Goal: Task Accomplishment & Management: Manage account settings

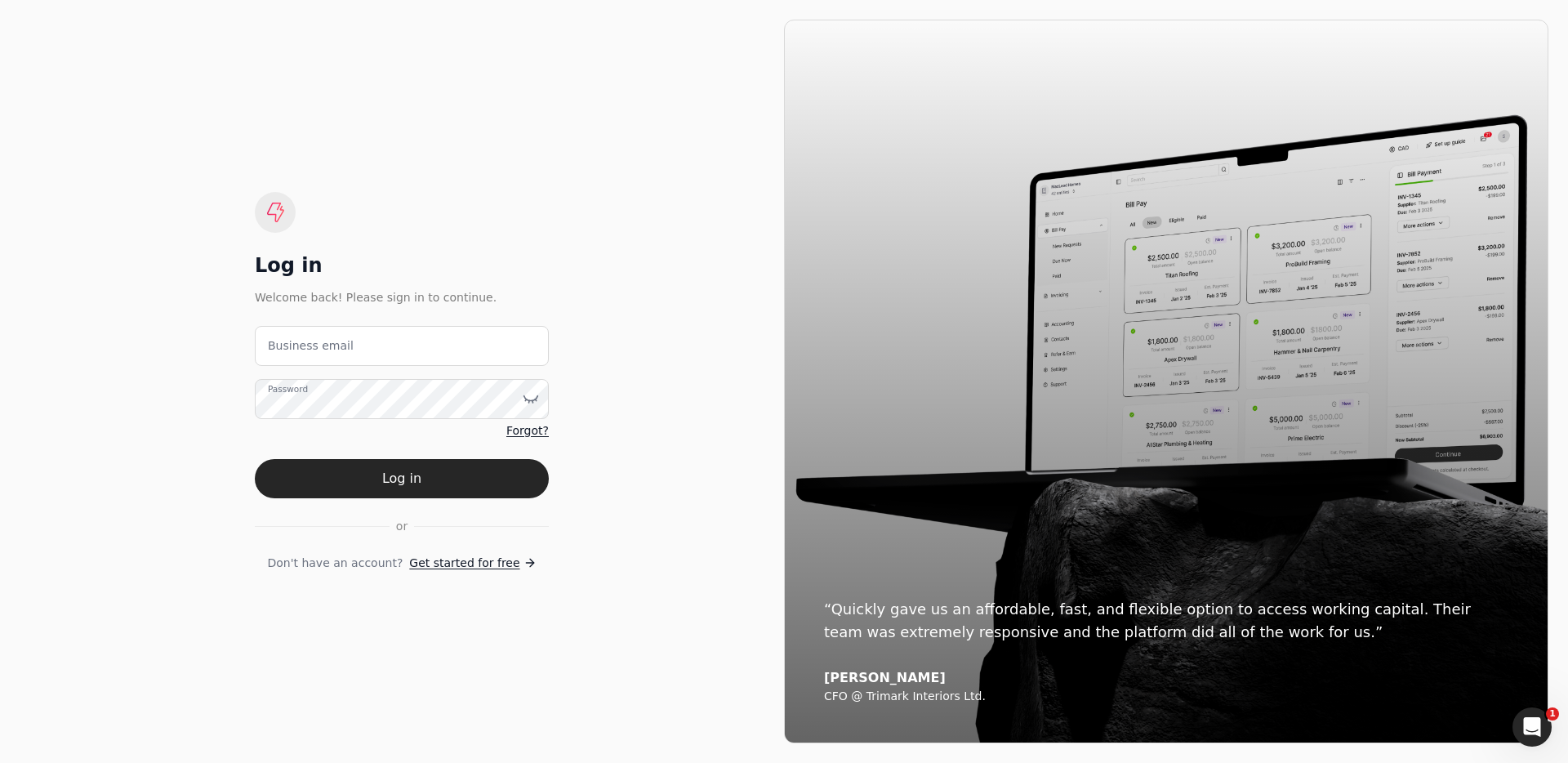
click at [317, 337] on label "Business email" at bounding box center [310, 345] width 86 height 17
click at [317, 335] on email "Business email" at bounding box center [402, 345] width 294 height 40
click at [316, 347] on email "Business email" at bounding box center [402, 345] width 294 height 40
click at [155, 174] on div "Log in Welcome back! Please sign in to continue. team Business email Password F…" at bounding box center [402, 381] width 764 height 724
click at [393, 360] on email "team" at bounding box center [402, 345] width 294 height 40
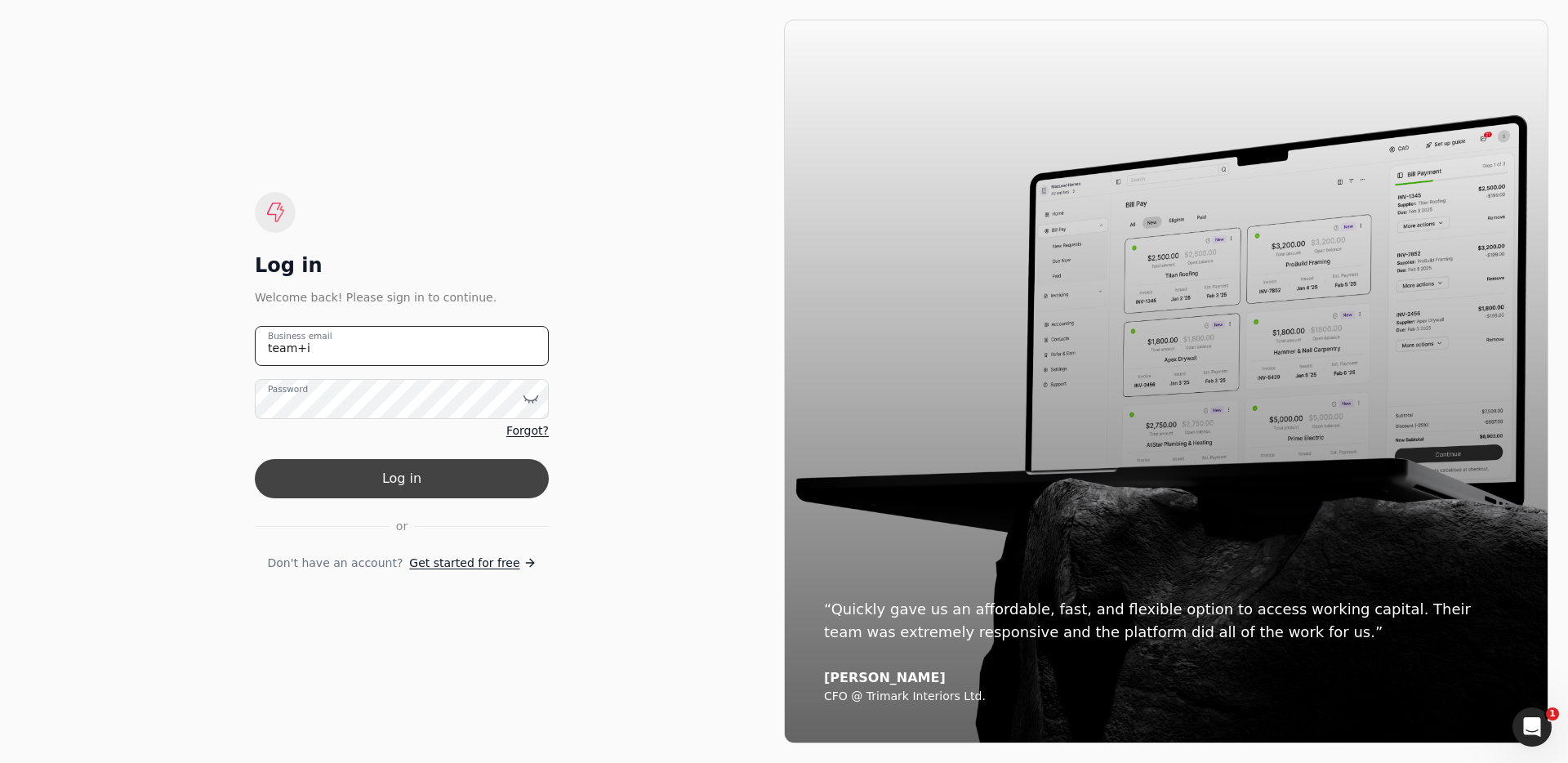
type email "[EMAIL_ADDRESS][DOMAIN_NAME]"
click at [417, 474] on button "Log in" at bounding box center [402, 479] width 294 height 39
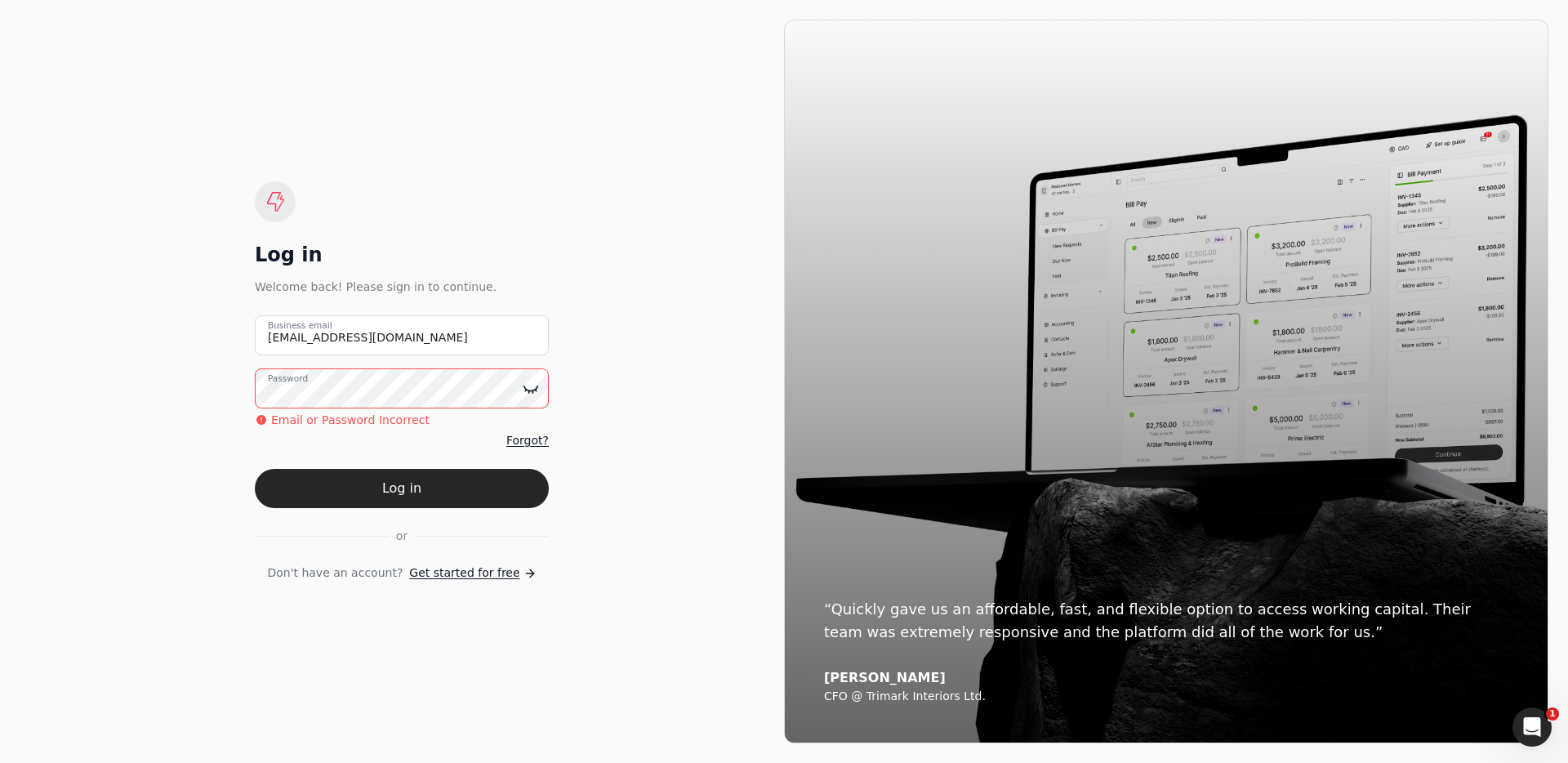
click at [530, 393] on icon at bounding box center [530, 391] width 1 height 3
